Goal: Task Accomplishment & Management: Manage account settings

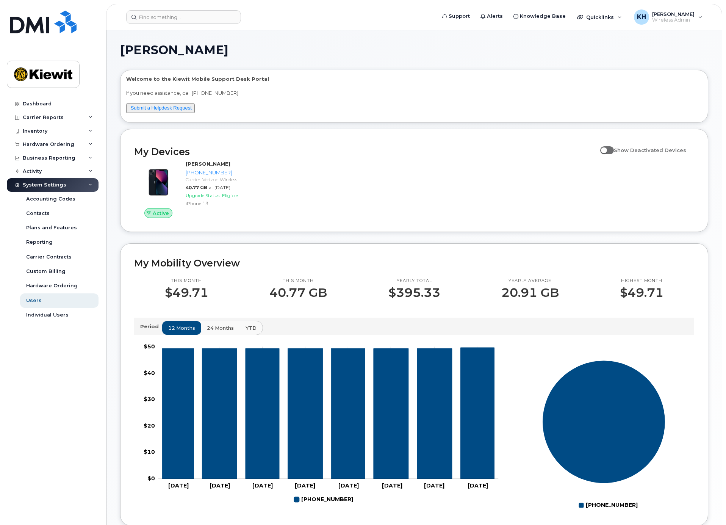
click at [49, 367] on div "Dashboard Carrier Reports Monthly Billing Data Daily Data Pooling Average Costi…" at bounding box center [54, 305] width 94 height 416
click at [32, 100] on link "Dashboard" at bounding box center [53, 104] width 92 height 14
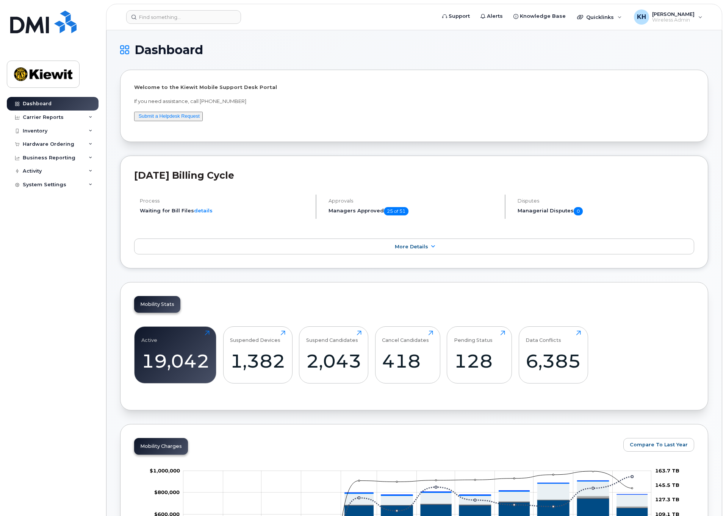
click at [381, 44] on h1 "Dashboard" at bounding box center [412, 50] width 584 height 12
click at [59, 146] on div "Hardware Ordering" at bounding box center [49, 144] width 52 height 6
click at [35, 172] on div "Orders" at bounding box center [35, 172] width 19 height 7
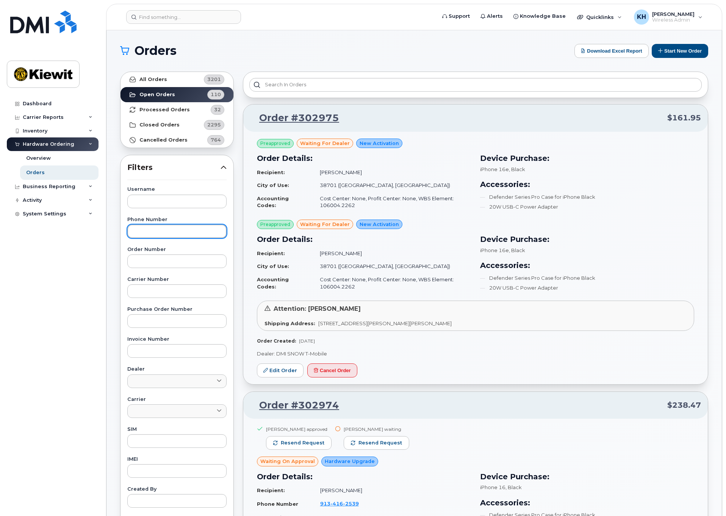
click at [200, 231] on input "text" at bounding box center [176, 232] width 99 height 14
type input "808-824-1461"
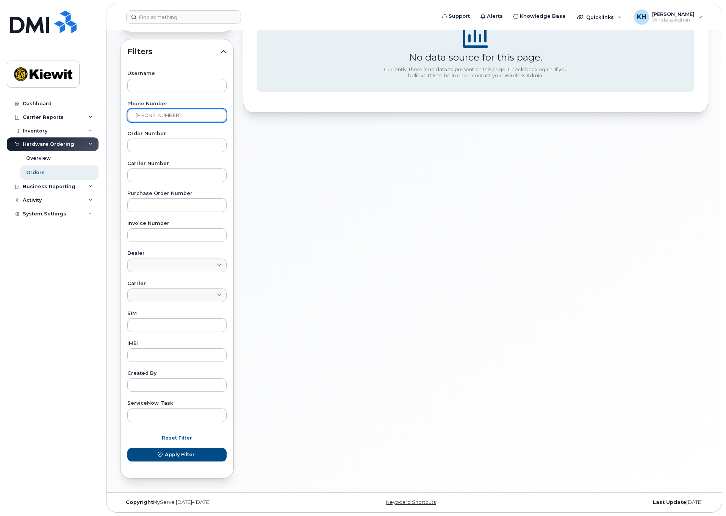
scroll to position [116, 0]
click at [171, 453] on span "Apply Filter" at bounding box center [180, 454] width 30 height 7
click at [44, 105] on div "Dashboard" at bounding box center [37, 104] width 29 height 6
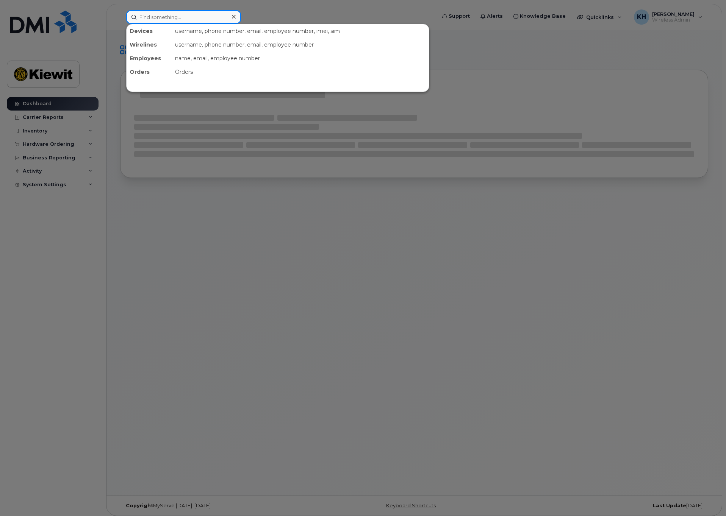
click at [180, 19] on input at bounding box center [183, 17] width 115 height 14
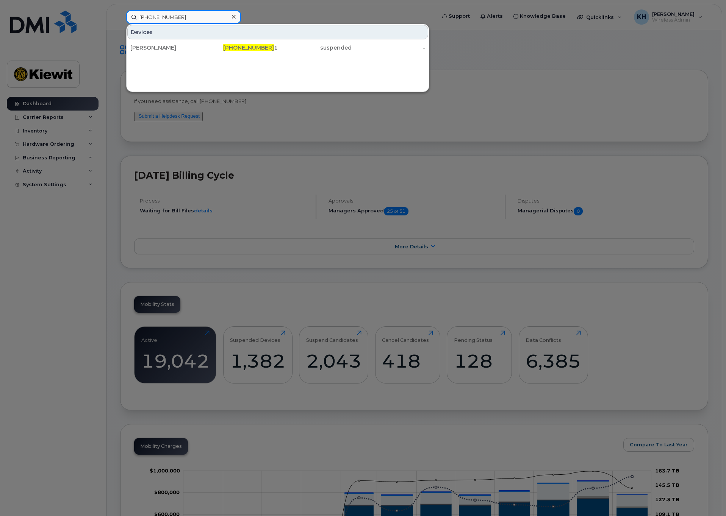
type input "[PHONE_NUMBER]"
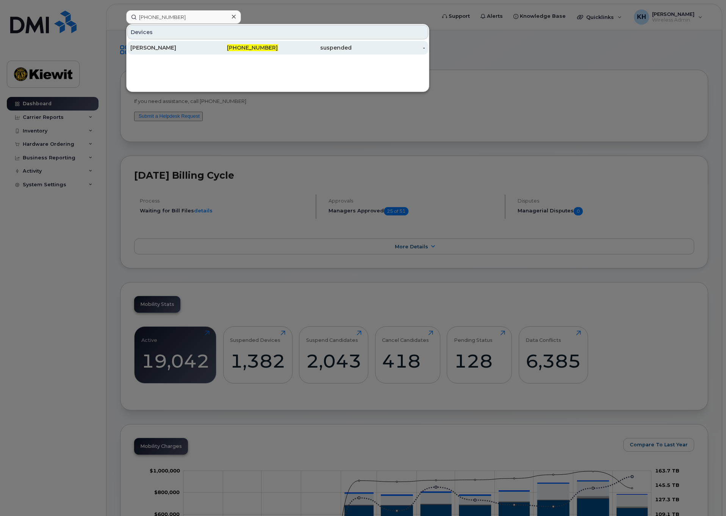
click at [178, 45] on div "[PERSON_NAME]" at bounding box center [167, 48] width 74 height 8
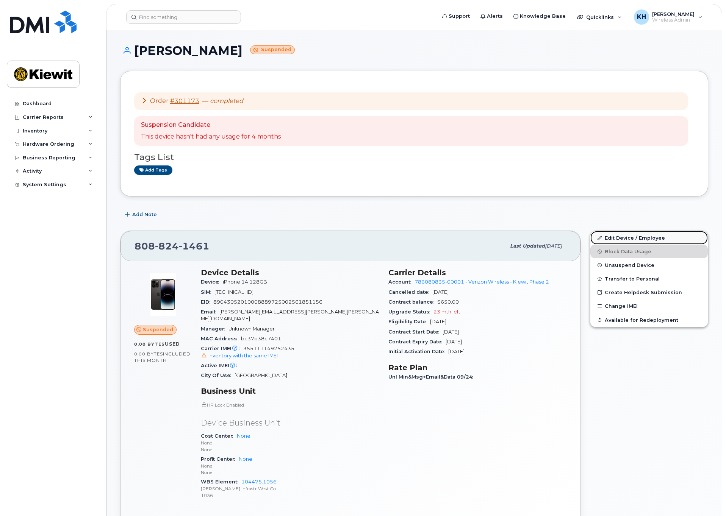
click at [618, 241] on link "Edit Device / Employee" at bounding box center [648, 238] width 117 height 14
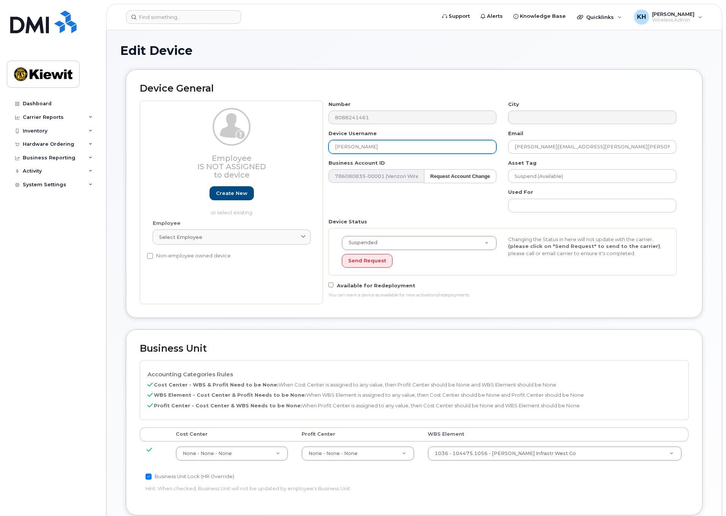
drag, startPoint x: 439, startPoint y: 148, endPoint x: 291, endPoint y: 143, distance: 148.2
click at [291, 143] on div "Employee Is not assigned to device Create new or select existing Employee Selec…" at bounding box center [414, 202] width 548 height 203
